Goal: Information Seeking & Learning: Check status

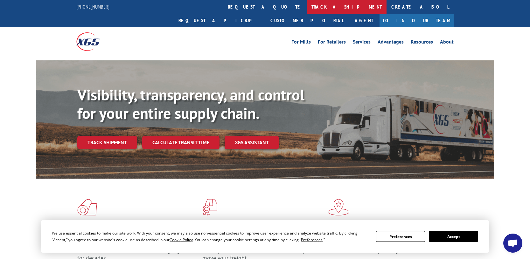
click at [306, 8] on link "track a shipment" at bounding box center [346, 7] width 80 height 14
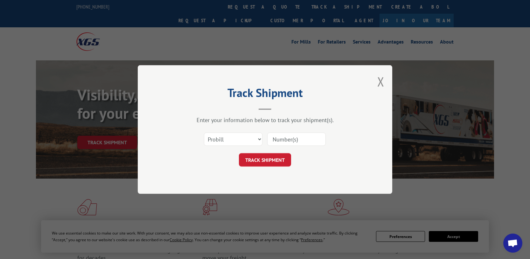
click at [292, 140] on input at bounding box center [296, 139] width 58 height 13
paste input "2557394"
type input "2557394"
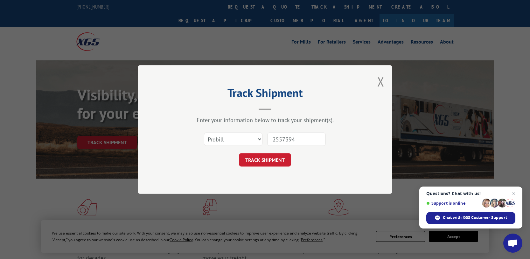
drag, startPoint x: 270, startPoint y: 160, endPoint x: 236, endPoint y: 153, distance: 35.0
click at [270, 160] on button "TRACK SHIPMENT" at bounding box center [265, 159] width 52 height 13
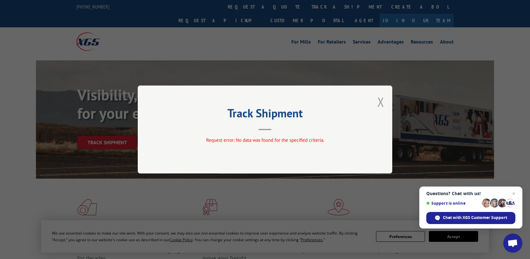
click at [380, 101] on button "Close modal" at bounding box center [380, 101] width 7 height 17
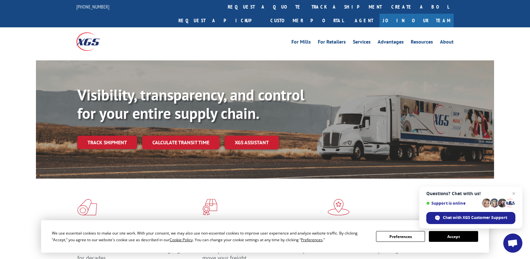
drag, startPoint x: 237, startPoint y: 9, endPoint x: 241, endPoint y: 11, distance: 4.5
click at [306, 9] on link "track a shipment" at bounding box center [346, 7] width 80 height 14
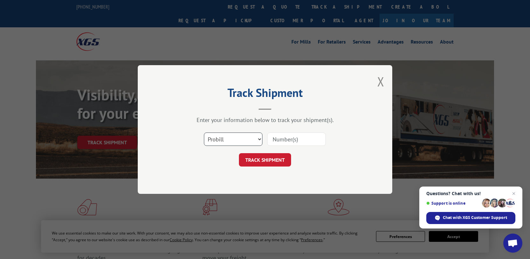
click at [243, 135] on select "Select category... Probill BOL PO" at bounding box center [233, 139] width 58 height 13
select select "bol"
click at [204, 133] on select "Select category... Probill BOL PO" at bounding box center [233, 139] width 58 height 13
click at [299, 139] on input at bounding box center [296, 139] width 58 height 13
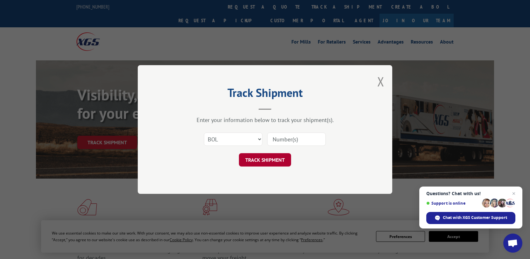
paste input "2557394"
type input "2557394"
click at [260, 158] on button "TRACK SHIPMENT" at bounding box center [265, 159] width 52 height 13
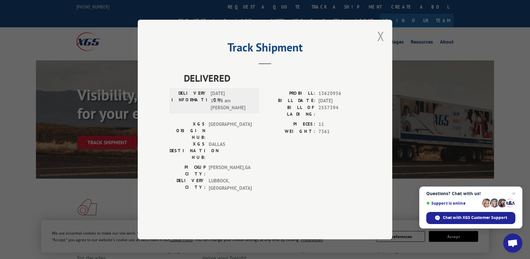
click at [381, 44] on button "Close modal" at bounding box center [380, 36] width 7 height 17
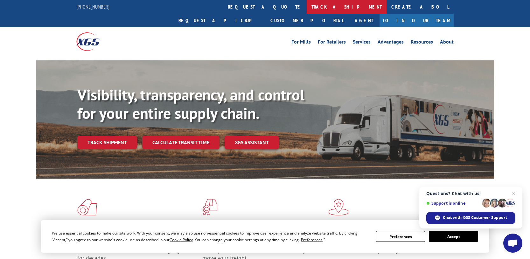
click at [306, 6] on link "track a shipment" at bounding box center [346, 7] width 80 height 14
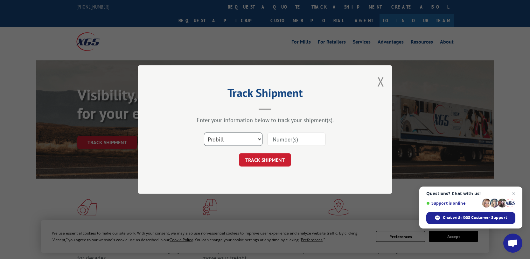
click at [235, 138] on select "Select category... Probill BOL PO" at bounding box center [233, 139] width 58 height 13
click at [297, 138] on input at bounding box center [296, 139] width 58 height 13
paste input "2557394"
type input "2557394"
click at [259, 162] on button "TRACK SHIPMENT" at bounding box center [265, 159] width 52 height 13
